Goal: Check status

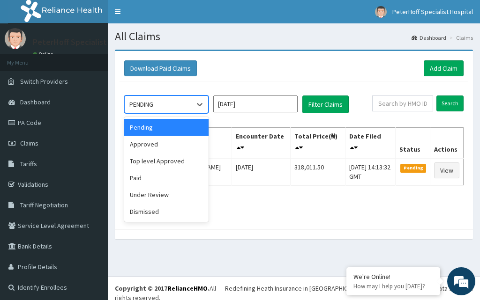
click at [180, 105] on div "PENDING" at bounding box center [157, 104] width 65 height 15
click at [148, 144] on div "Approved" at bounding box center [166, 144] width 84 height 17
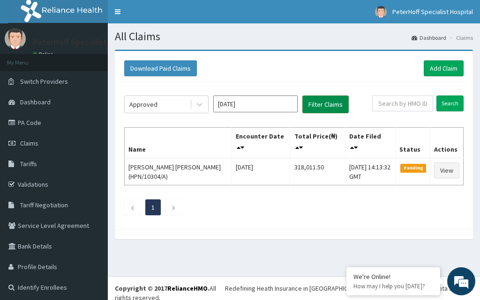
click at [325, 104] on button "Filter Claims" at bounding box center [325, 105] width 46 height 18
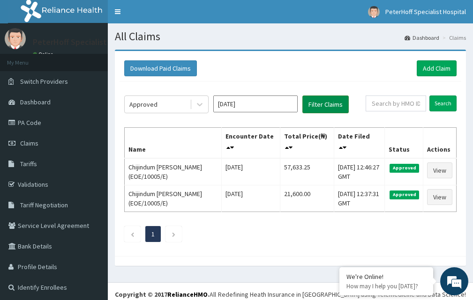
click at [302, 96] on button "Filter Claims" at bounding box center [325, 105] width 46 height 18
